Goal: Book appointment/travel/reservation

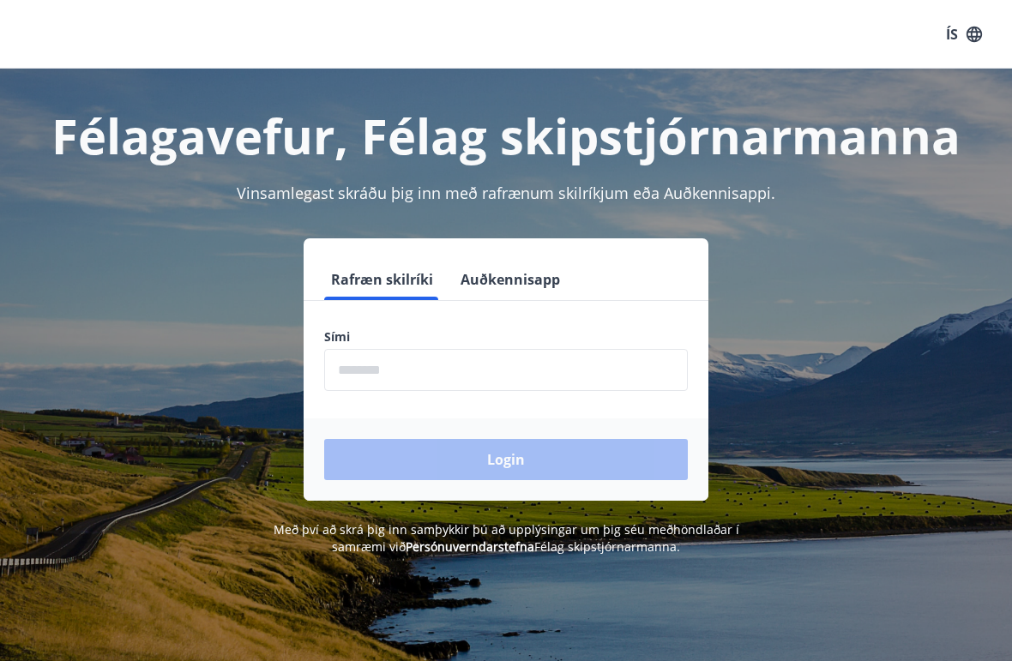
click at [431, 364] on input "phone" at bounding box center [506, 370] width 364 height 42
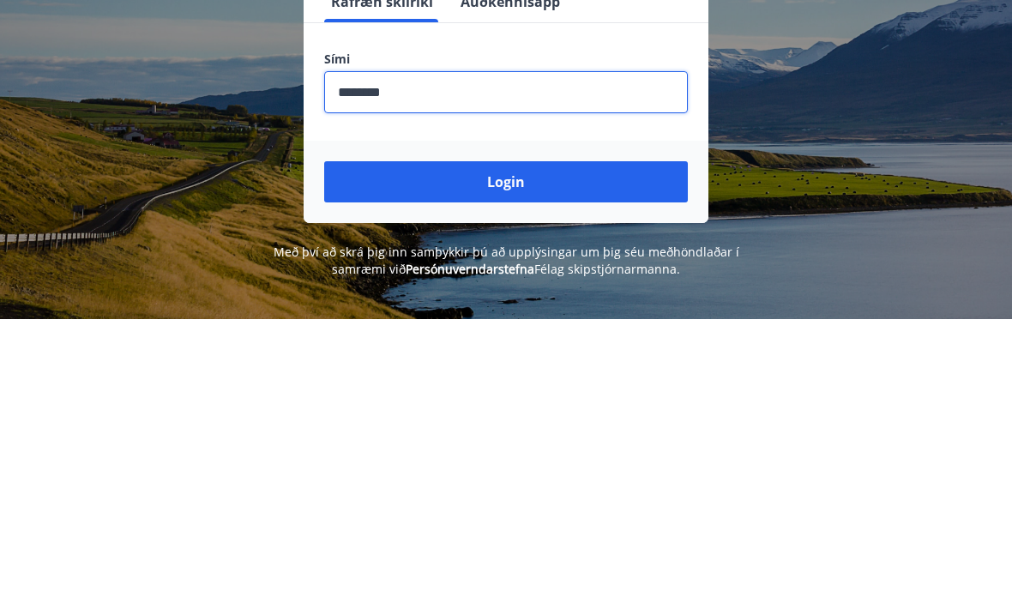
type input "********"
click at [516, 439] on button "Login" at bounding box center [506, 459] width 364 height 41
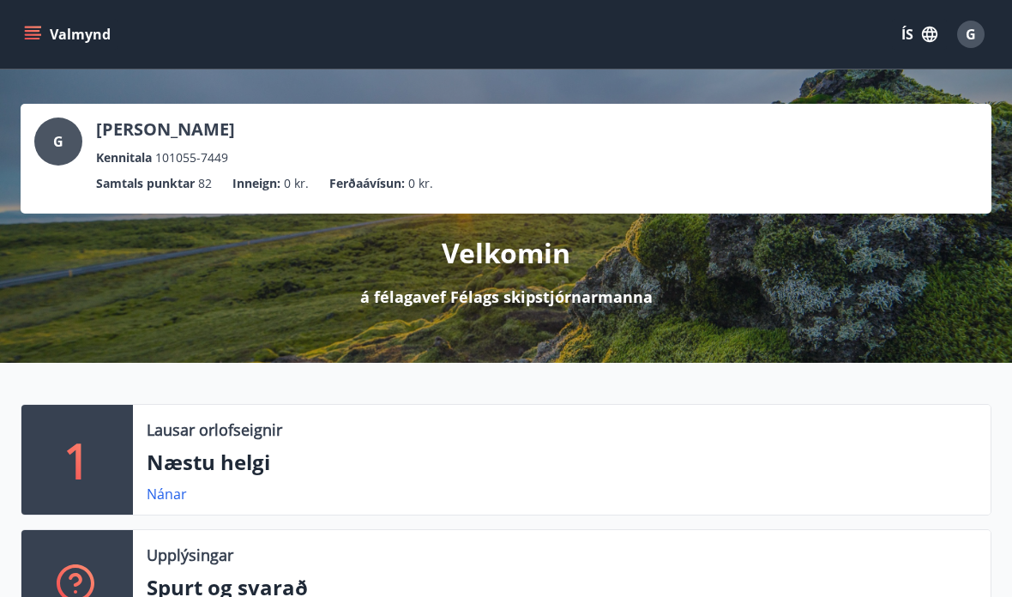
click at [37, 22] on button "Valmynd" at bounding box center [69, 34] width 97 height 31
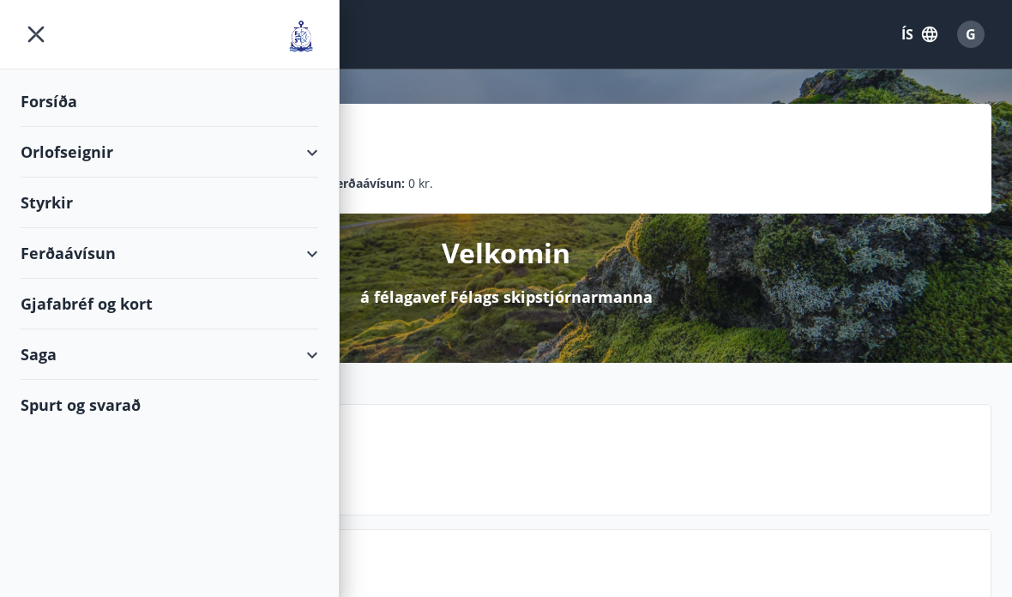
click at [311, 144] on div "Orlofseignir" at bounding box center [170, 152] width 298 height 51
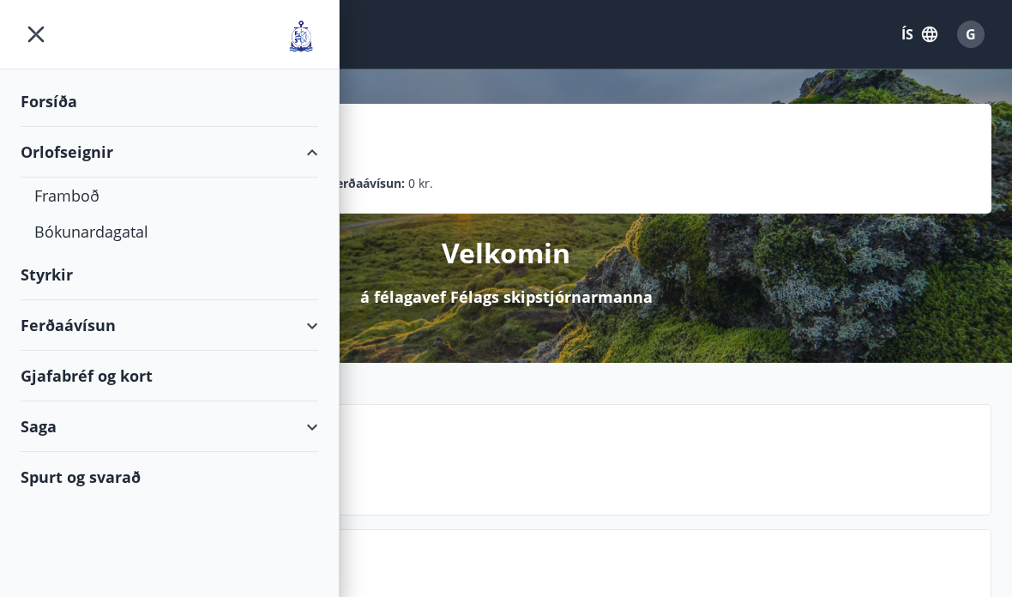
click at [120, 235] on div "Bókunardagatal" at bounding box center [169, 232] width 270 height 36
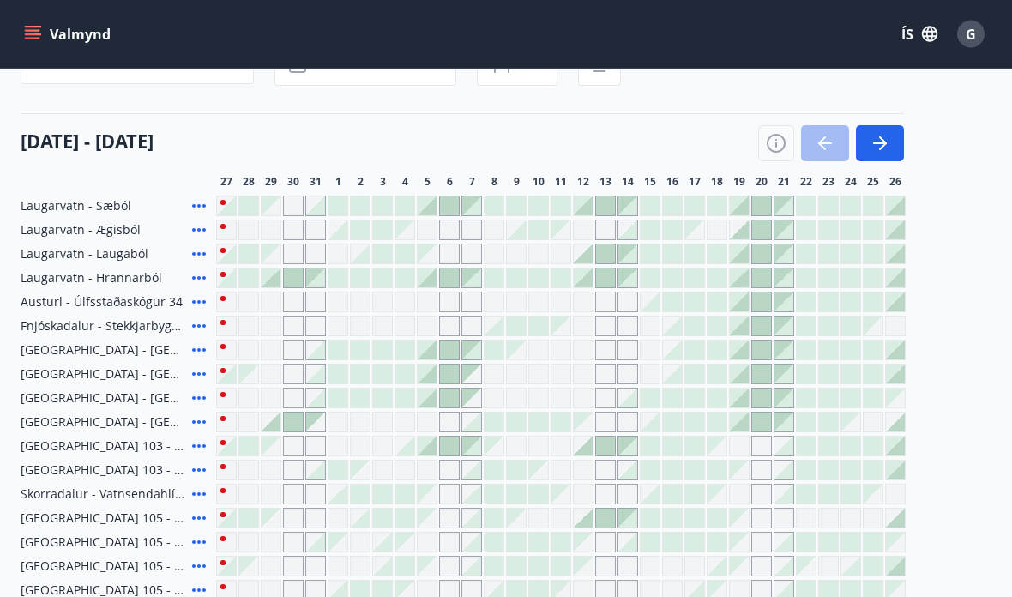
scroll to position [164, 0]
click at [882, 148] on icon "button" at bounding box center [883, 143] width 8 height 14
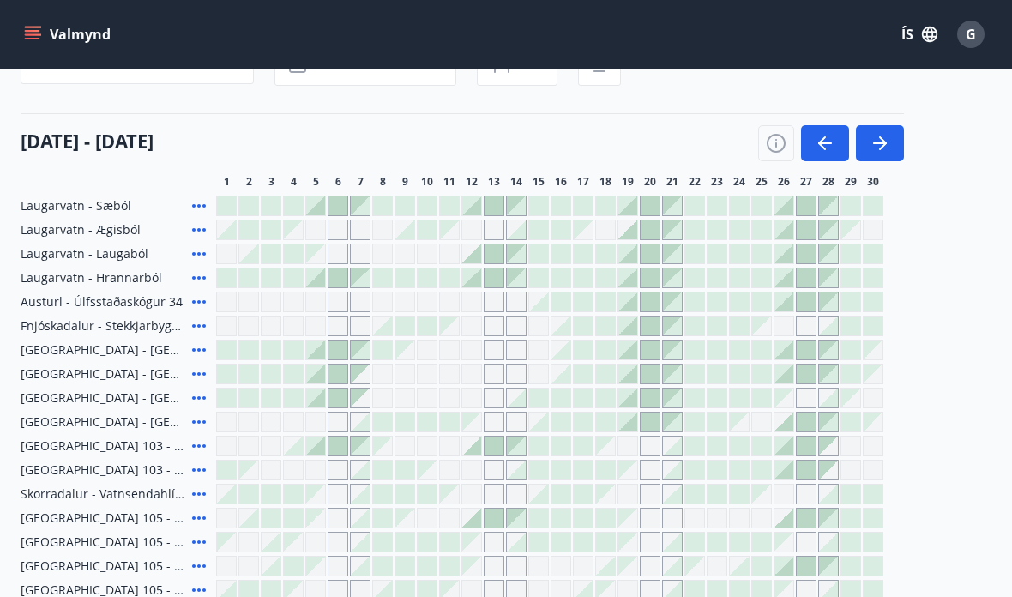
click at [884, 143] on icon "button" at bounding box center [880, 143] width 14 height 2
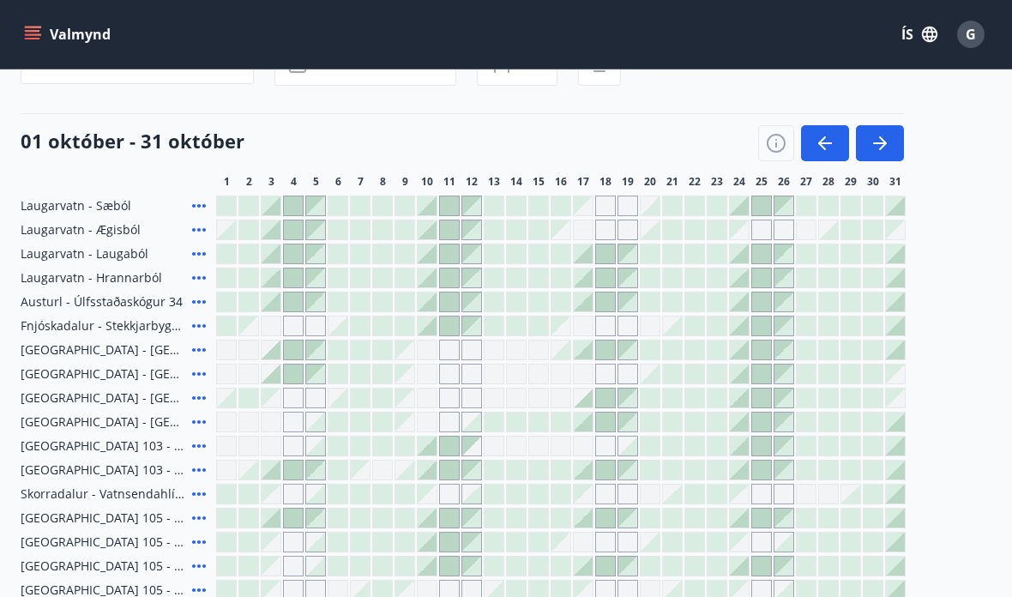
click at [883, 147] on icon "button" at bounding box center [883, 143] width 8 height 14
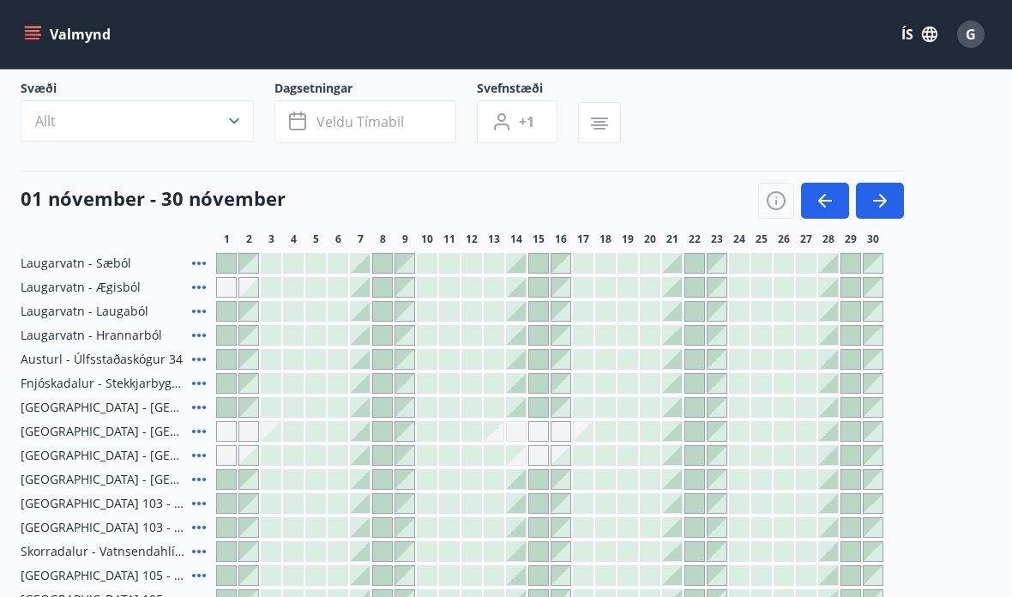
scroll to position [106, 0]
click at [887, 195] on icon "button" at bounding box center [880, 201] width 21 height 21
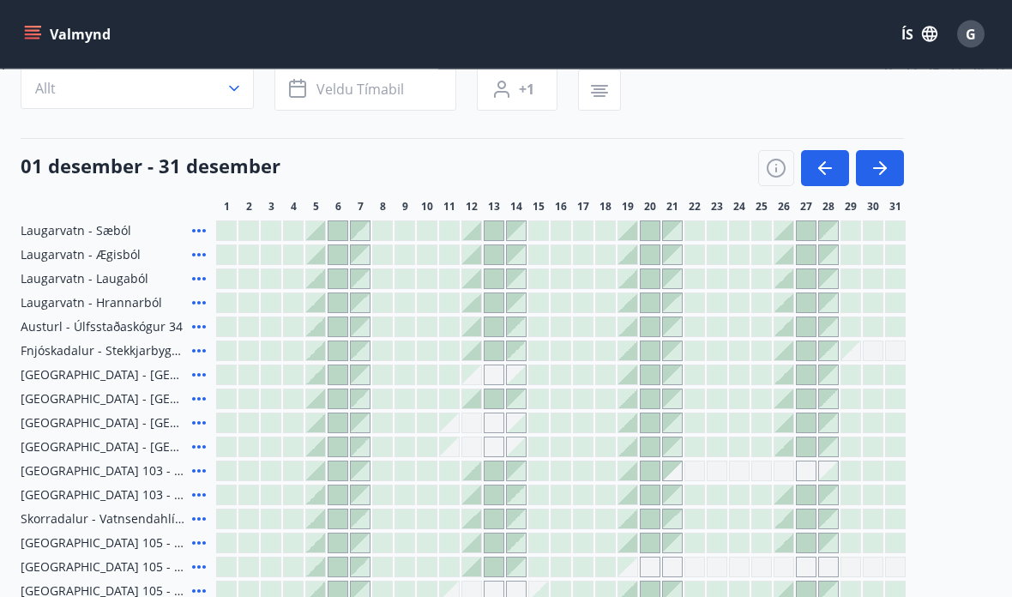
scroll to position [208, 0]
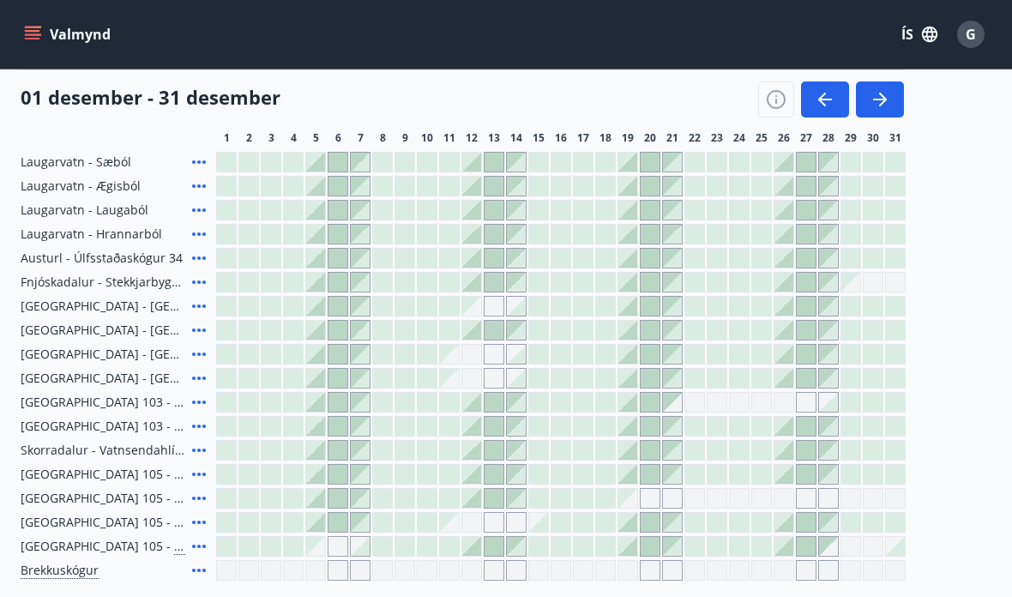
click at [470, 329] on div at bounding box center [471, 330] width 19 height 19
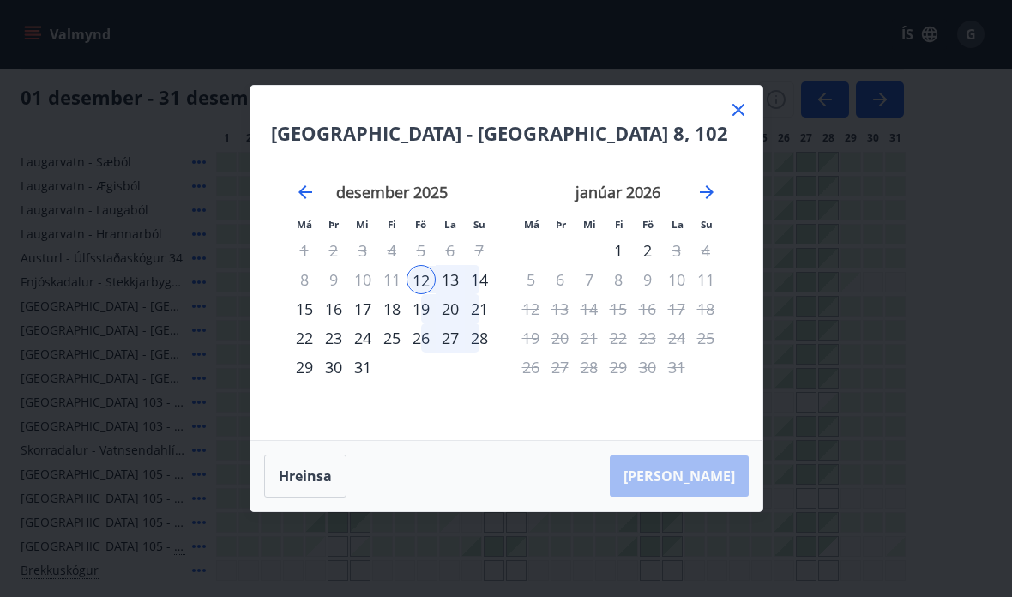
click at [487, 280] on div "14" at bounding box center [479, 279] width 29 height 29
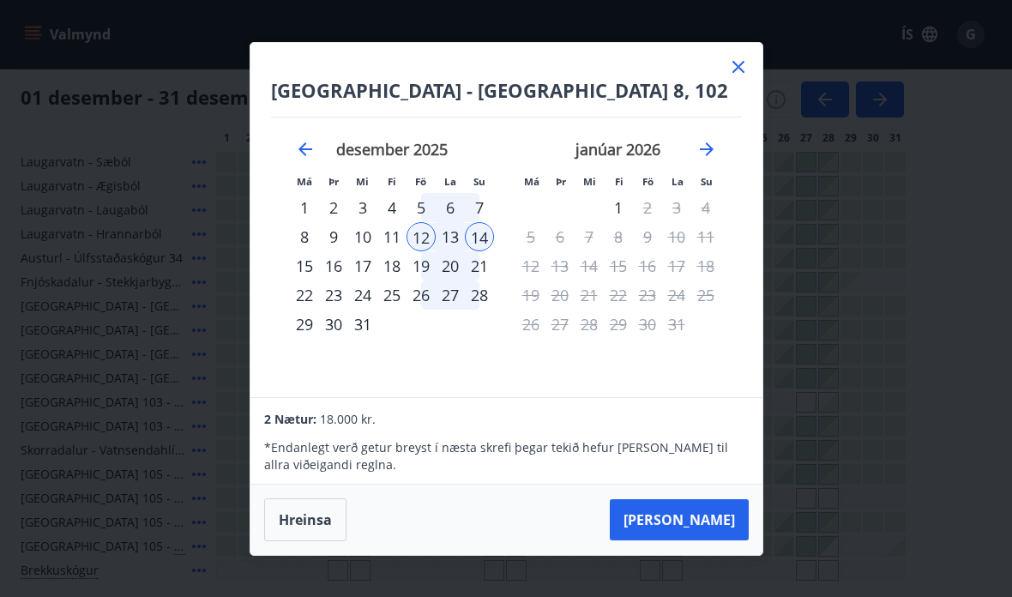
click at [709, 512] on button "Taka Frá" at bounding box center [679, 519] width 139 height 41
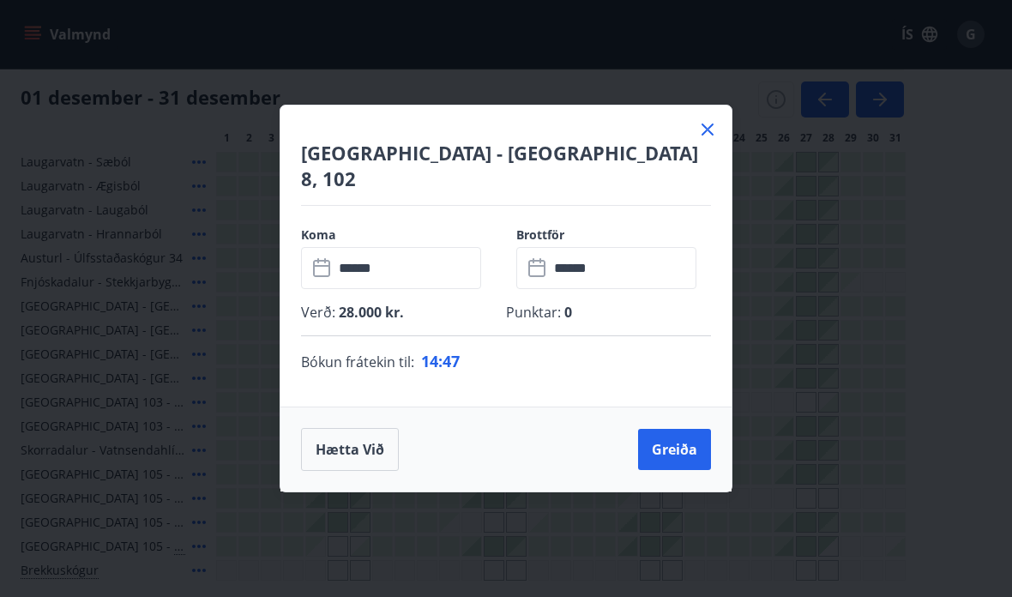
click at [679, 433] on button "Greiða" at bounding box center [674, 449] width 73 height 41
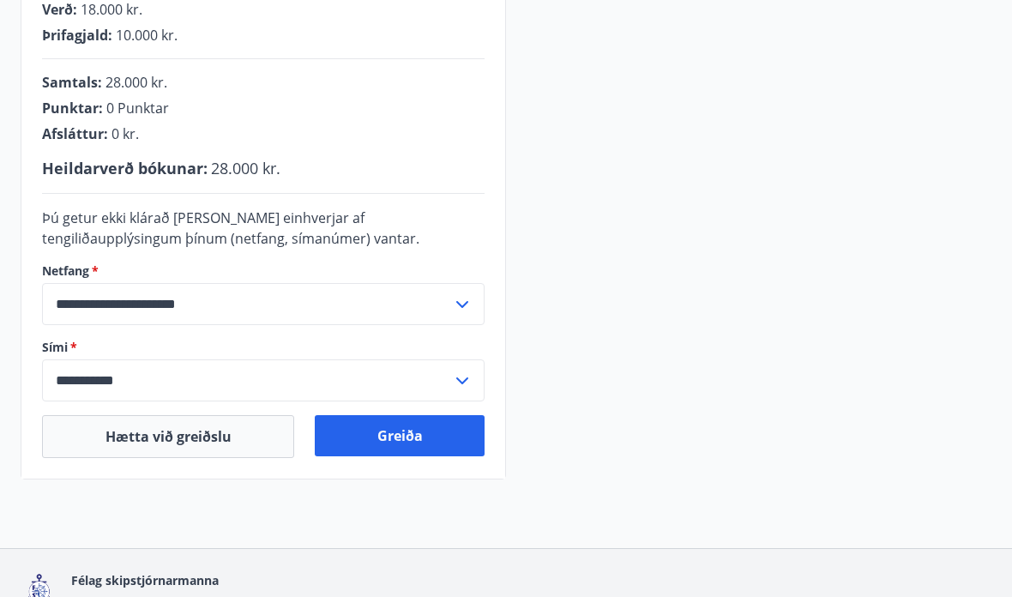
scroll to position [473, 0]
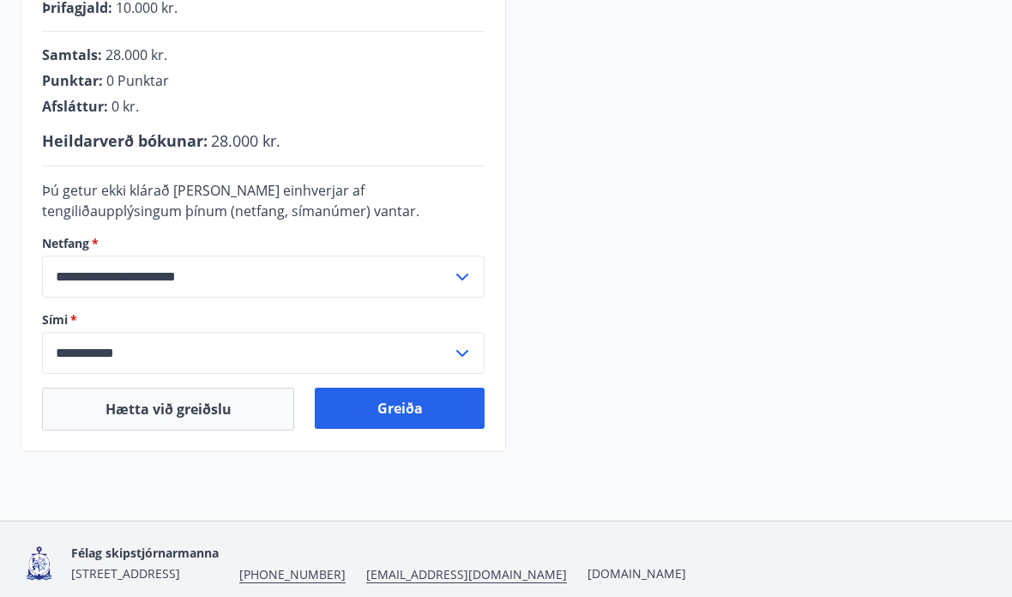
click at [408, 407] on button "Greiða" at bounding box center [400, 408] width 170 height 41
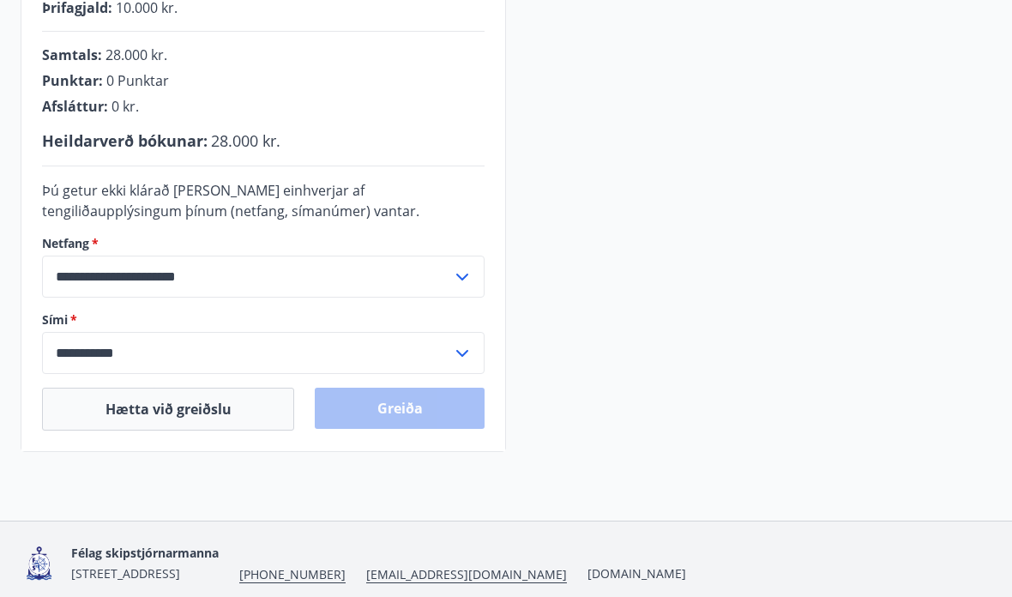
scroll to position [542, 0]
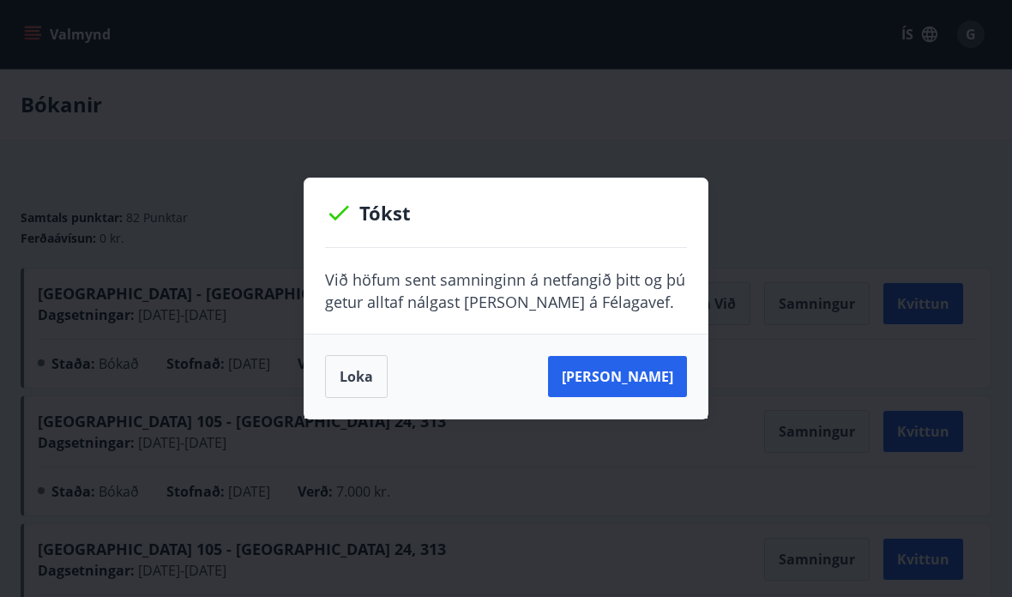
click at [351, 376] on button "Loka" at bounding box center [356, 376] width 63 height 43
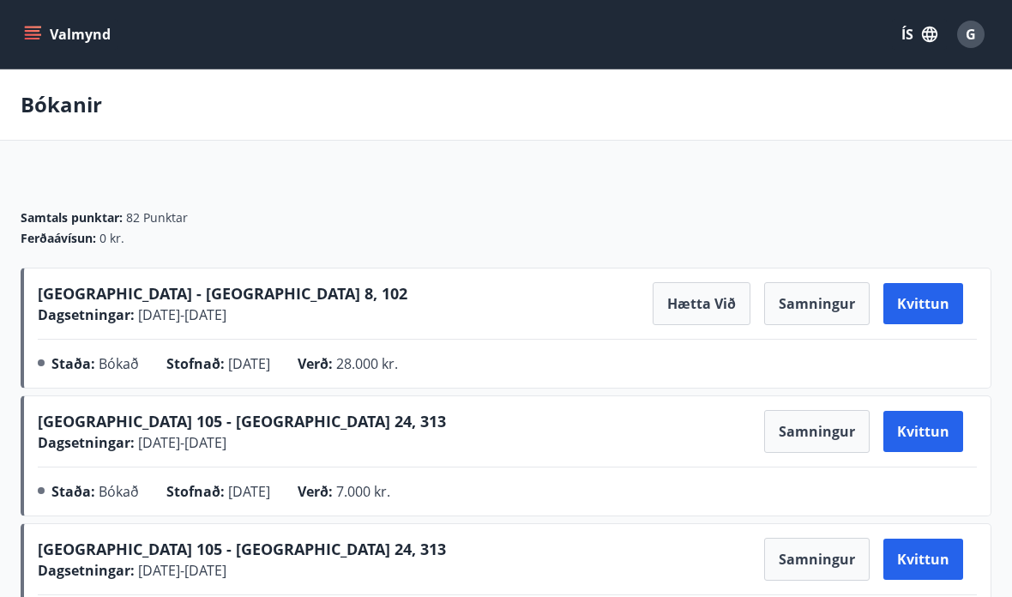
click at [811, 431] on button "Samningur" at bounding box center [817, 431] width 106 height 43
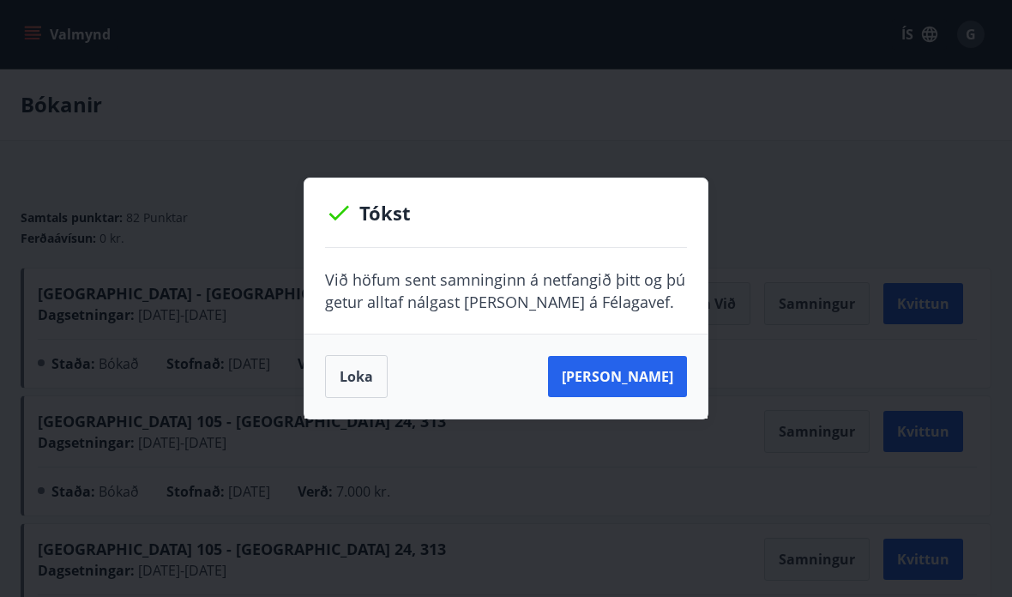
click at [353, 371] on button "Loka" at bounding box center [356, 376] width 63 height 43
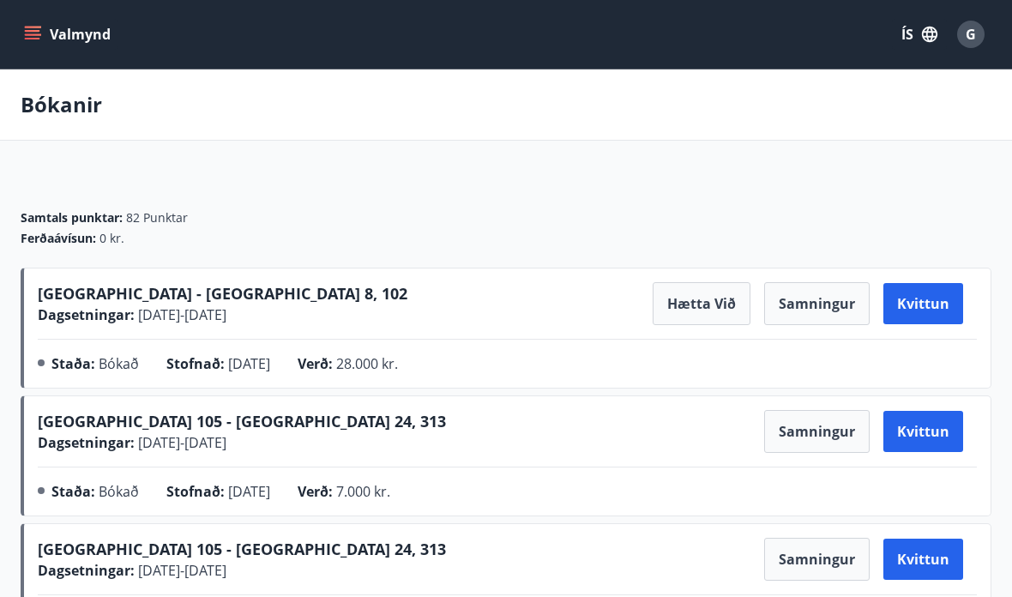
click at [66, 27] on button "Valmynd" at bounding box center [69, 34] width 97 height 31
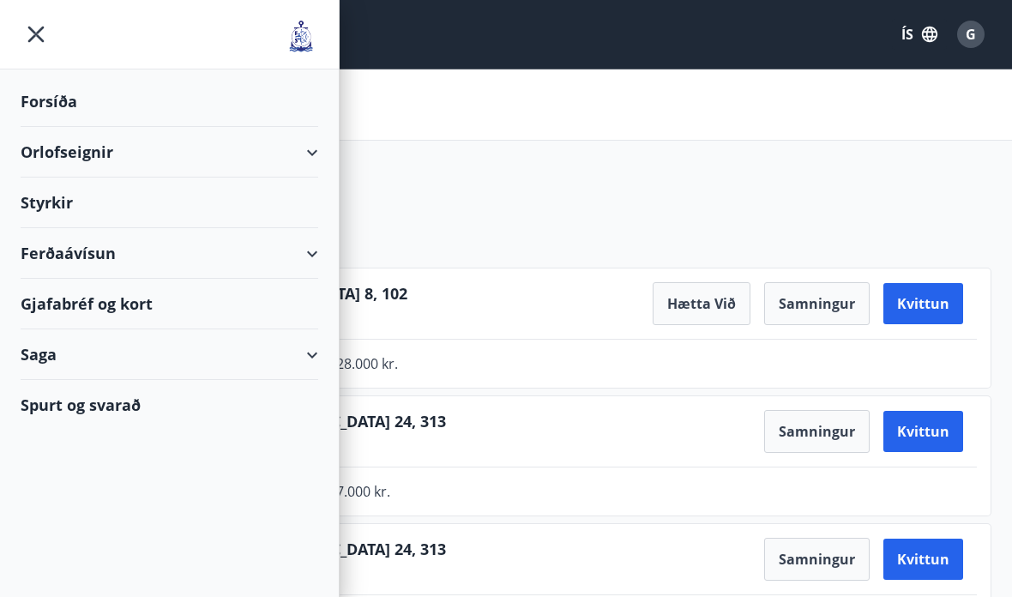
click at [312, 154] on div "Orlofseignir" at bounding box center [170, 152] width 298 height 51
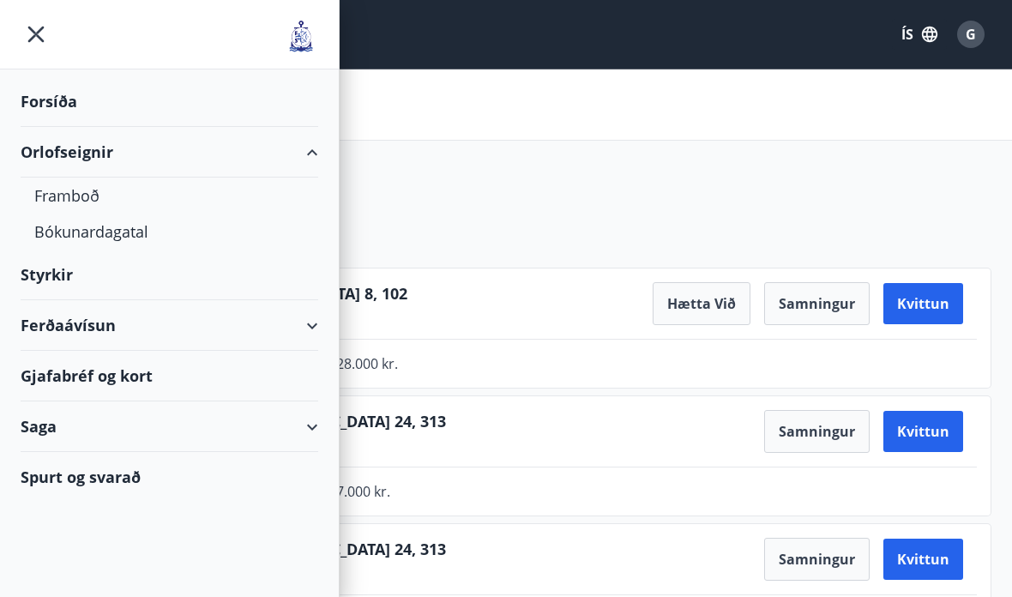
click at [110, 240] on div "Bókunardagatal" at bounding box center [169, 232] width 270 height 36
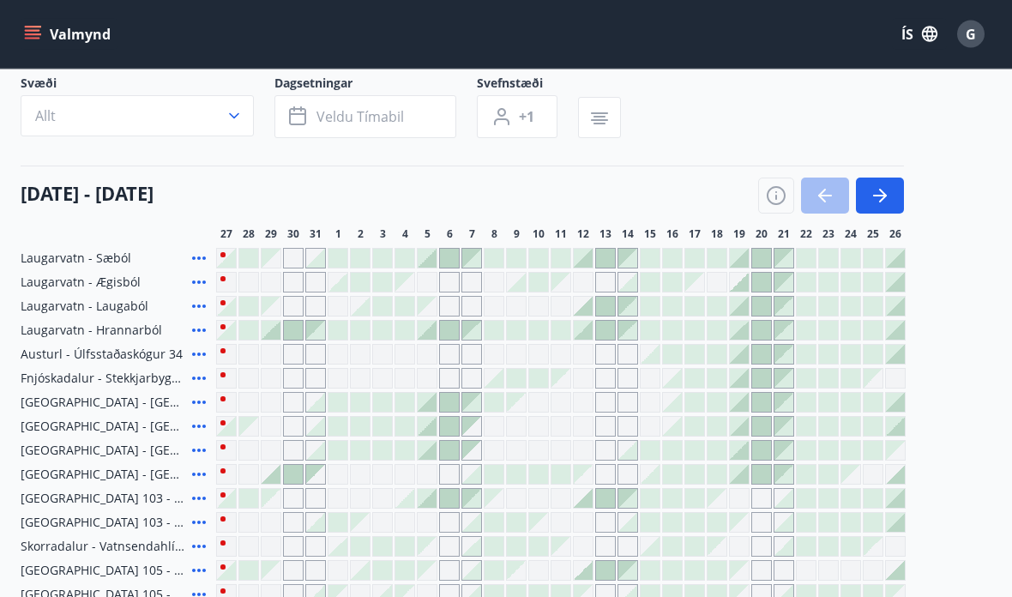
scroll to position [112, 0]
click at [870, 188] on icon "button" at bounding box center [880, 195] width 21 height 21
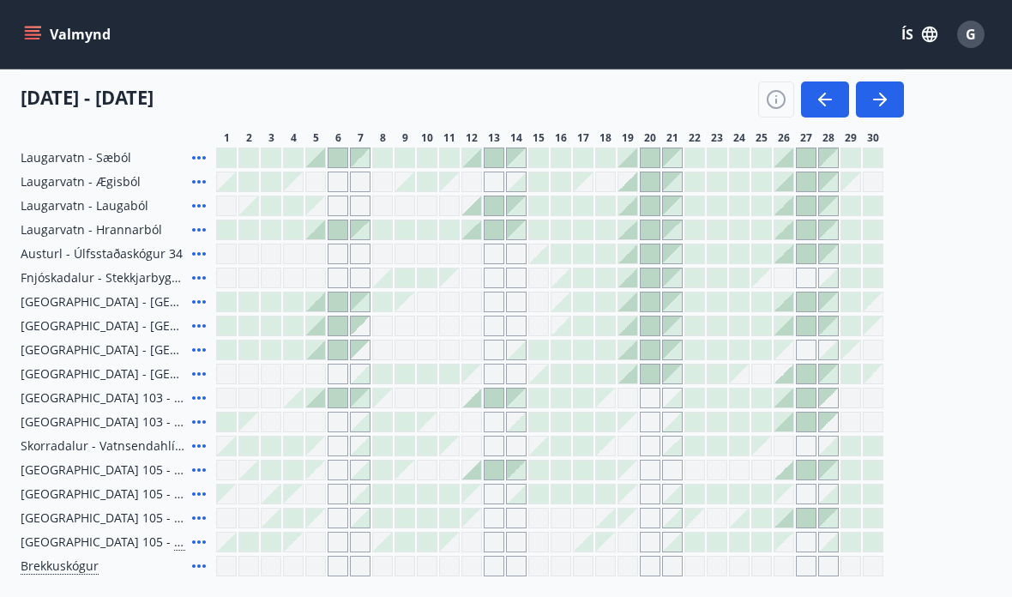
scroll to position [280, 0]
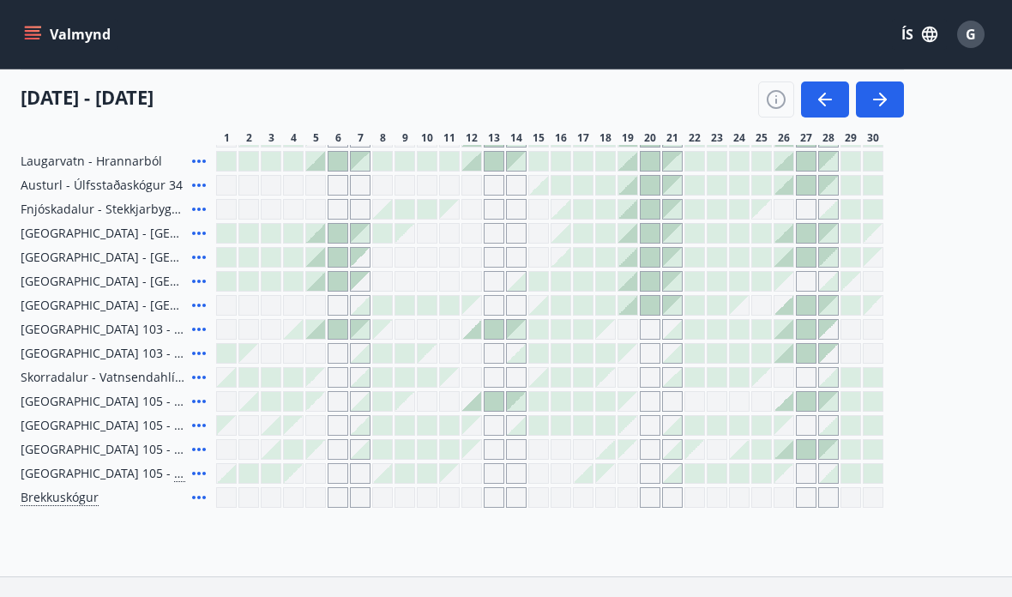
click at [889, 91] on icon "button" at bounding box center [880, 99] width 21 height 21
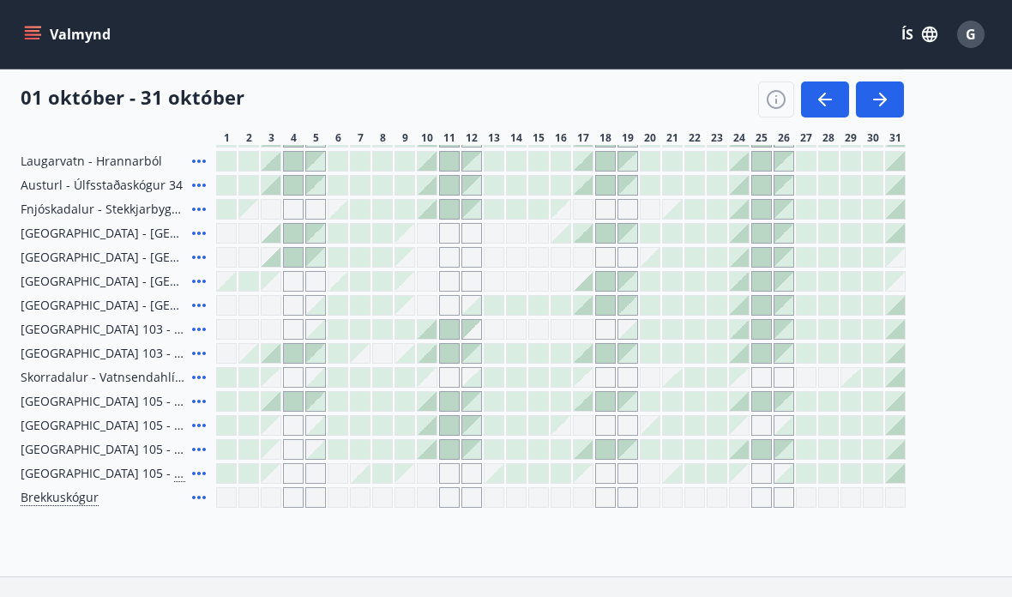
click at [138, 397] on span "[GEOGRAPHIC_DATA] 105 - [GEOGRAPHIC_DATA] 24, 212" at bounding box center [103, 401] width 165 height 17
click at [203, 394] on icon at bounding box center [199, 401] width 21 height 21
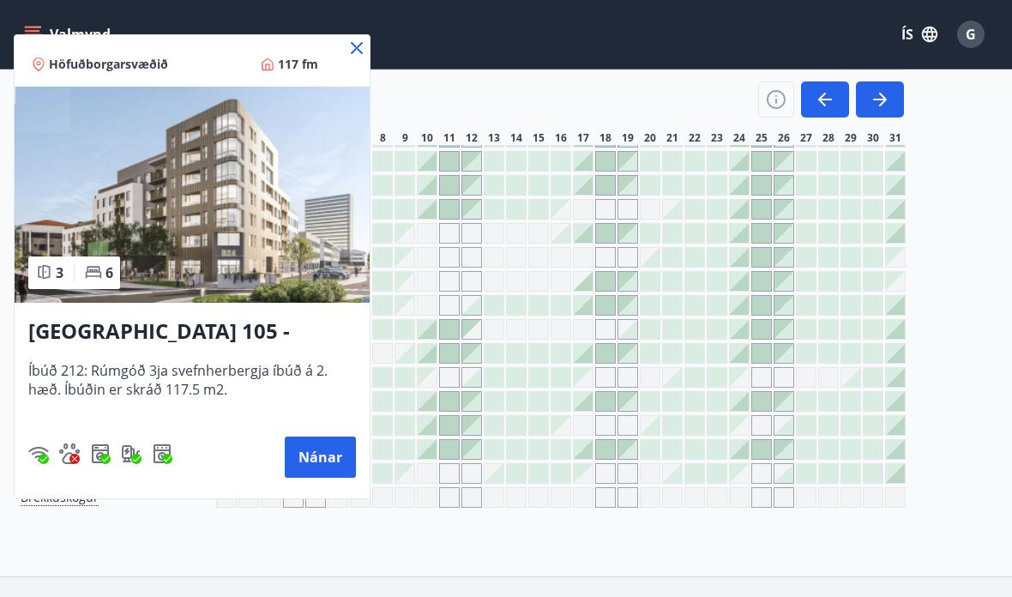
click at [352, 54] on icon at bounding box center [357, 48] width 21 height 21
